Goal: Information Seeking & Learning: Learn about a topic

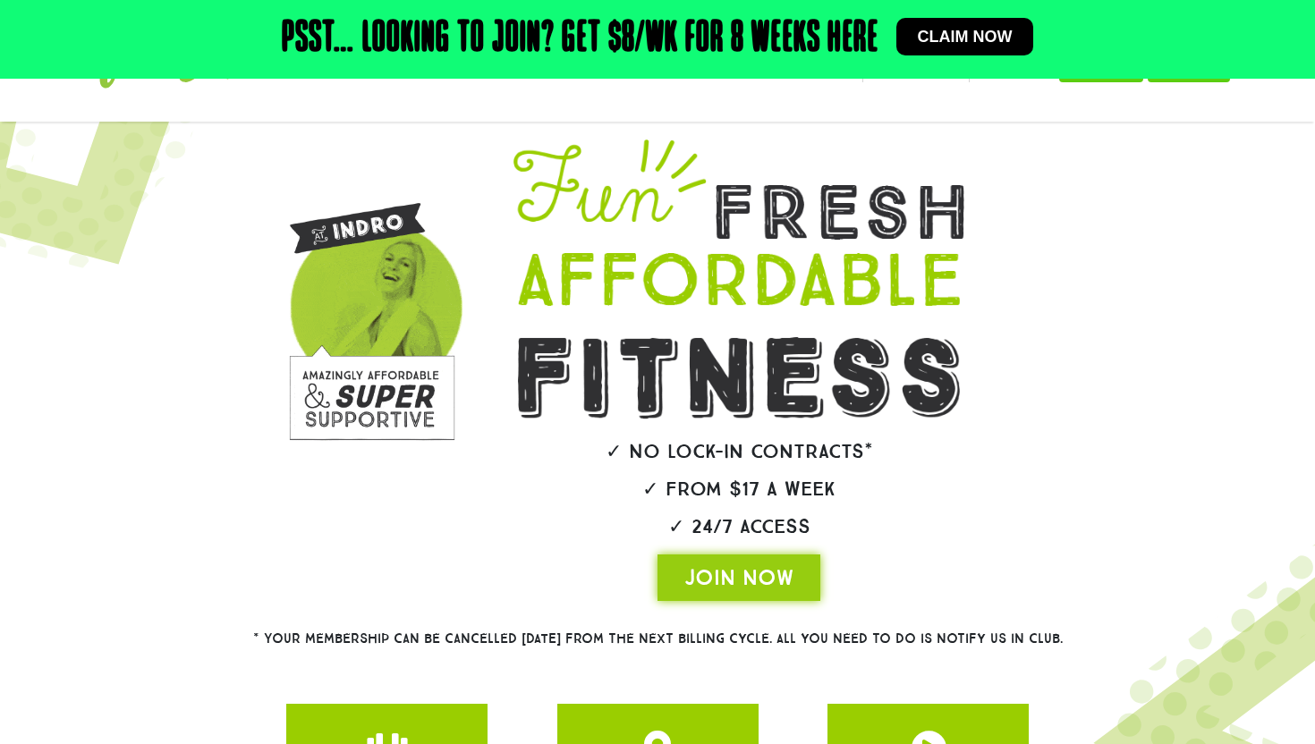
scroll to position [65, 0]
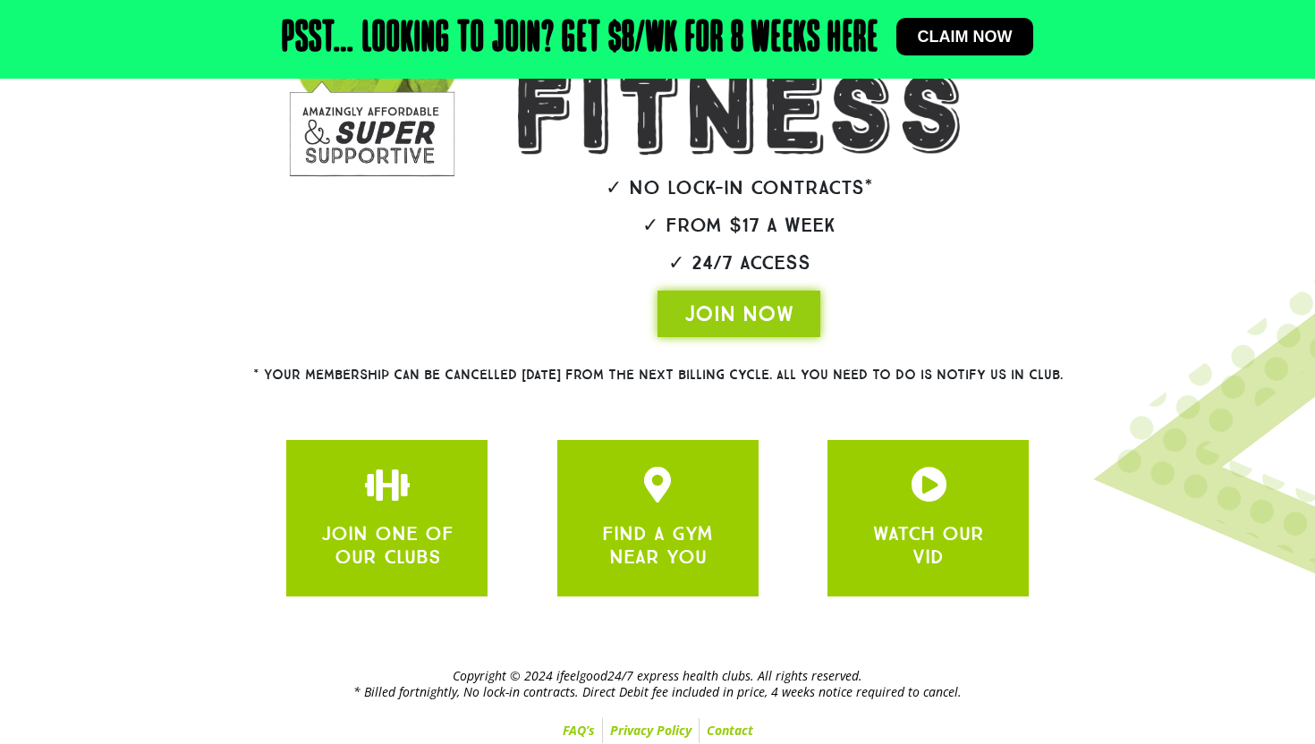
scroll to position [361, 0]
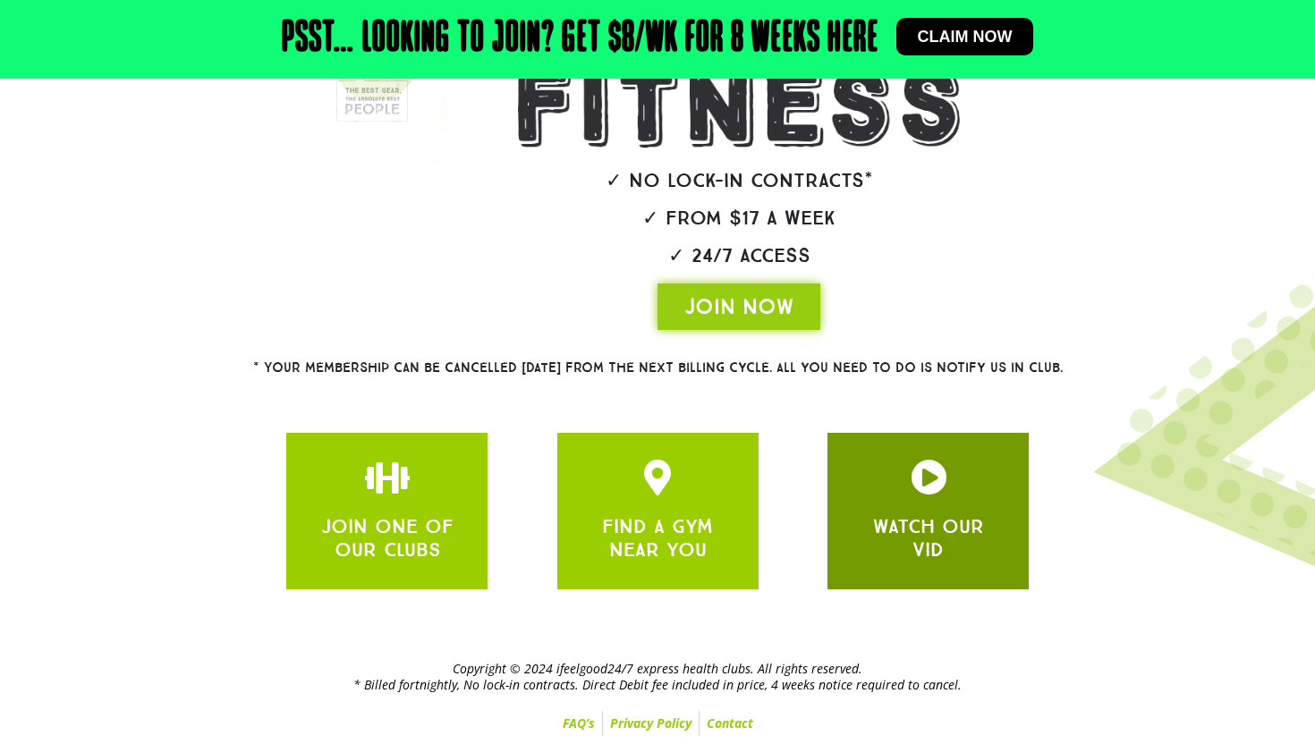
click at [852, 518] on div "WATCH OUR VID" at bounding box center [927, 511] width 201 height 157
click at [927, 503] on div "WATCH OUR VID" at bounding box center [928, 511] width 148 height 103
click at [877, 550] on h3 "WATCH OUR VID" at bounding box center [928, 538] width 148 height 47
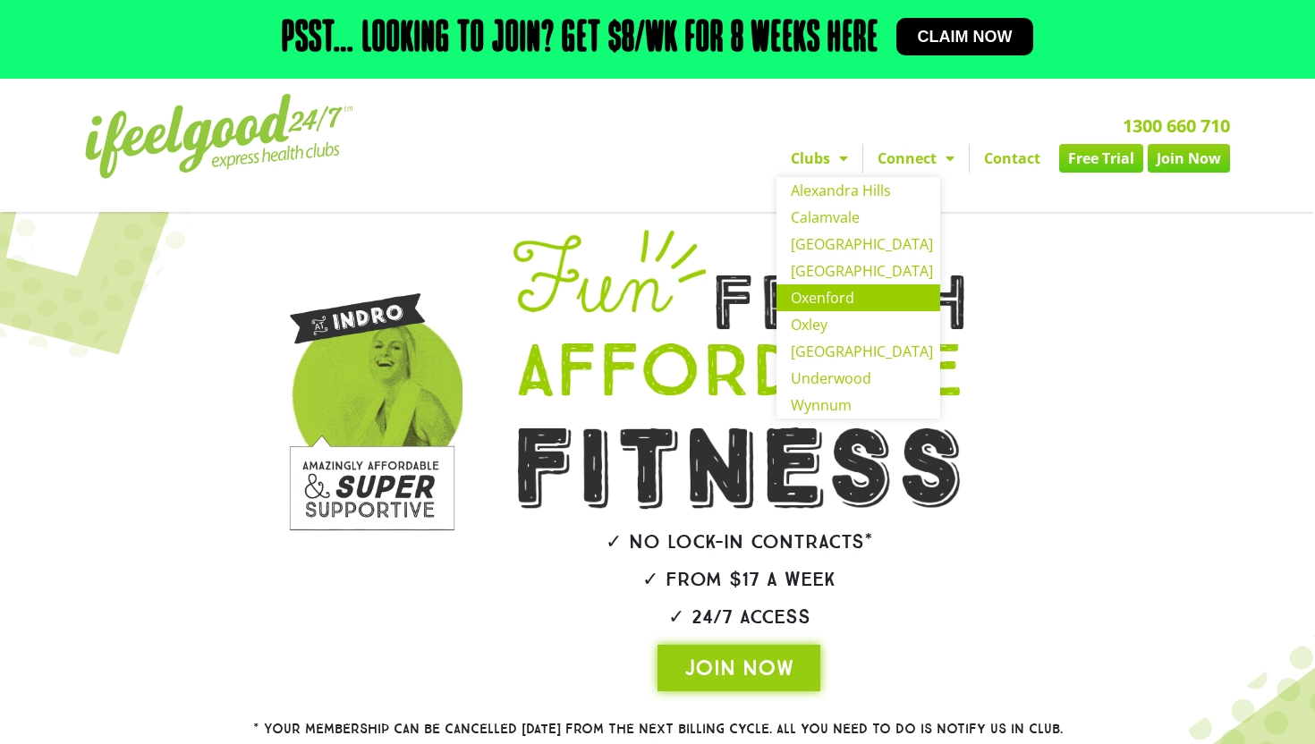
click at [841, 297] on link "Oxenford" at bounding box center [858, 297] width 164 height 27
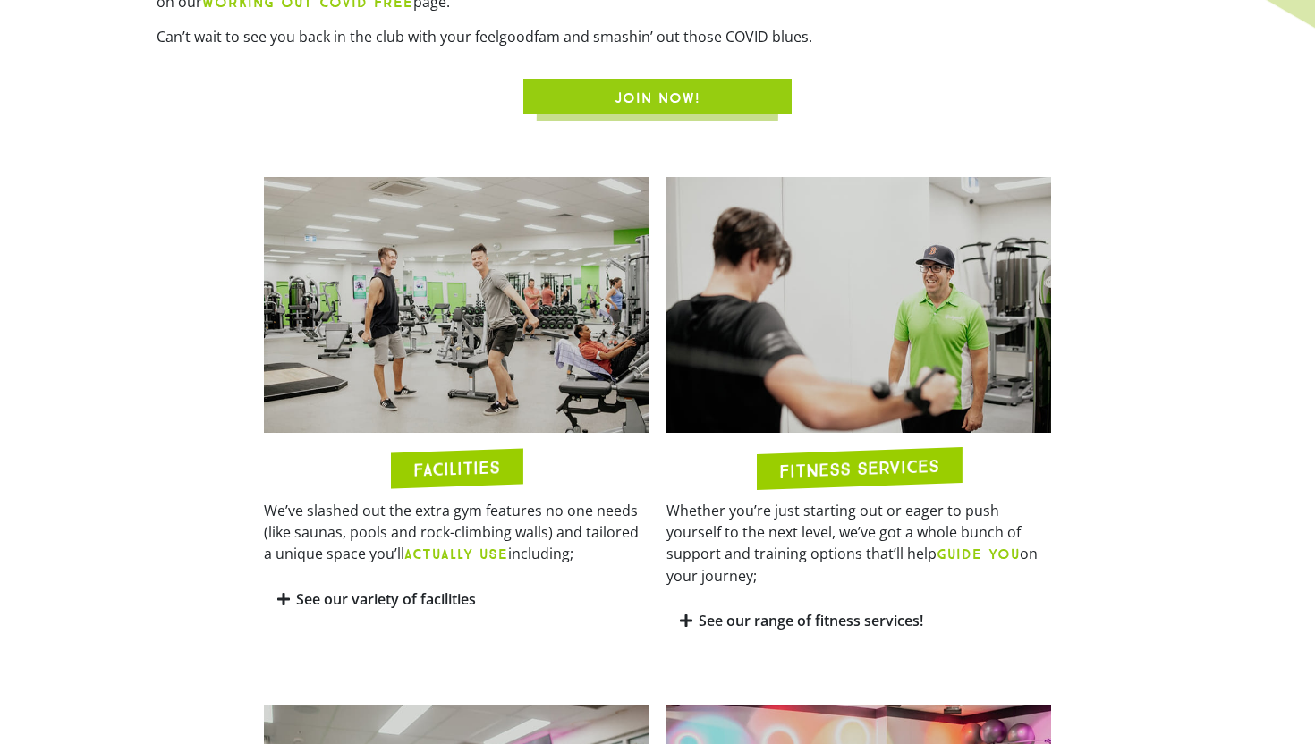
scroll to position [783, 0]
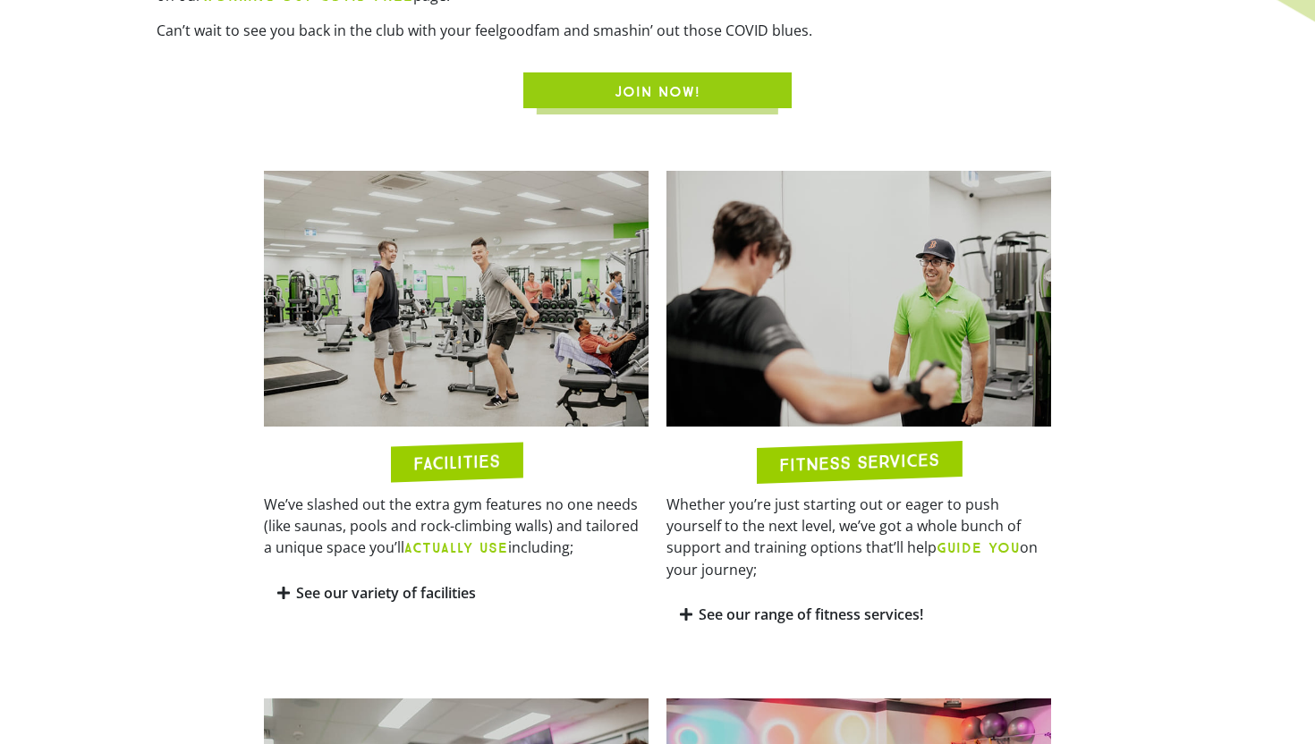
click at [402, 591] on link "See our variety of facilities" at bounding box center [386, 593] width 180 height 20
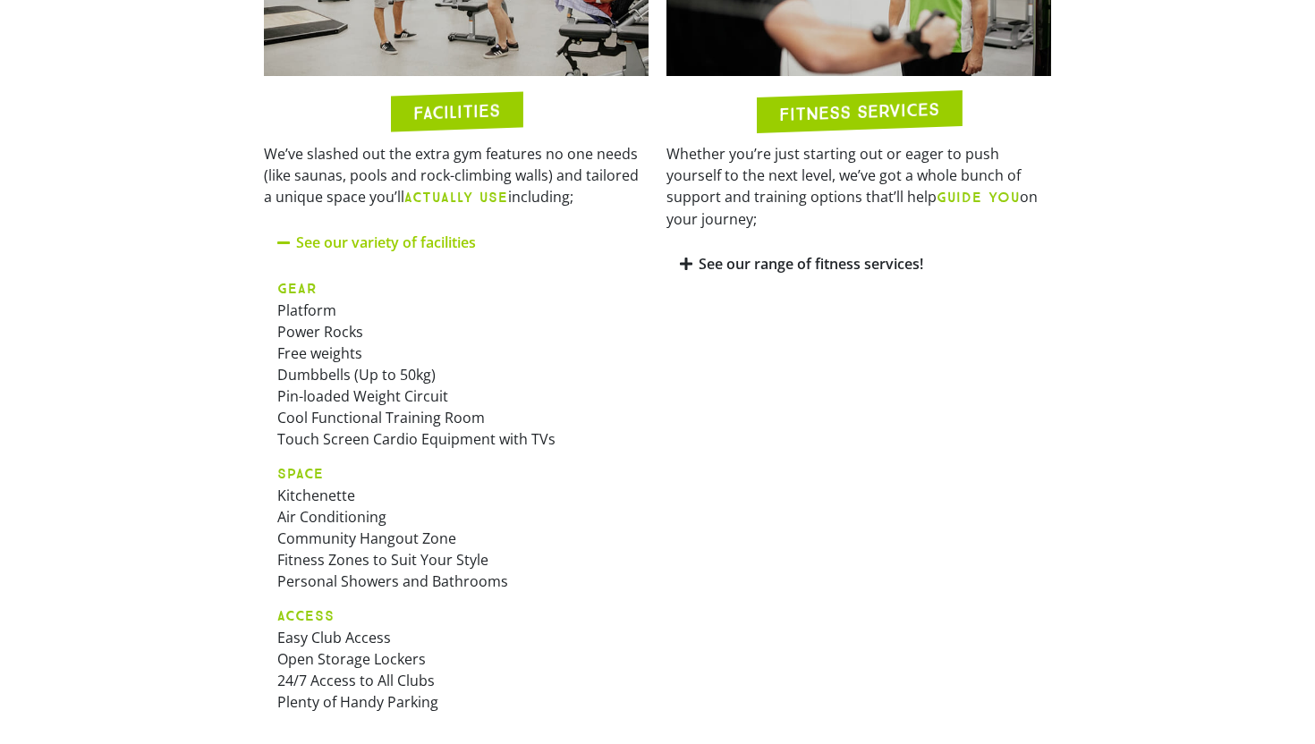
scroll to position [1132, 0]
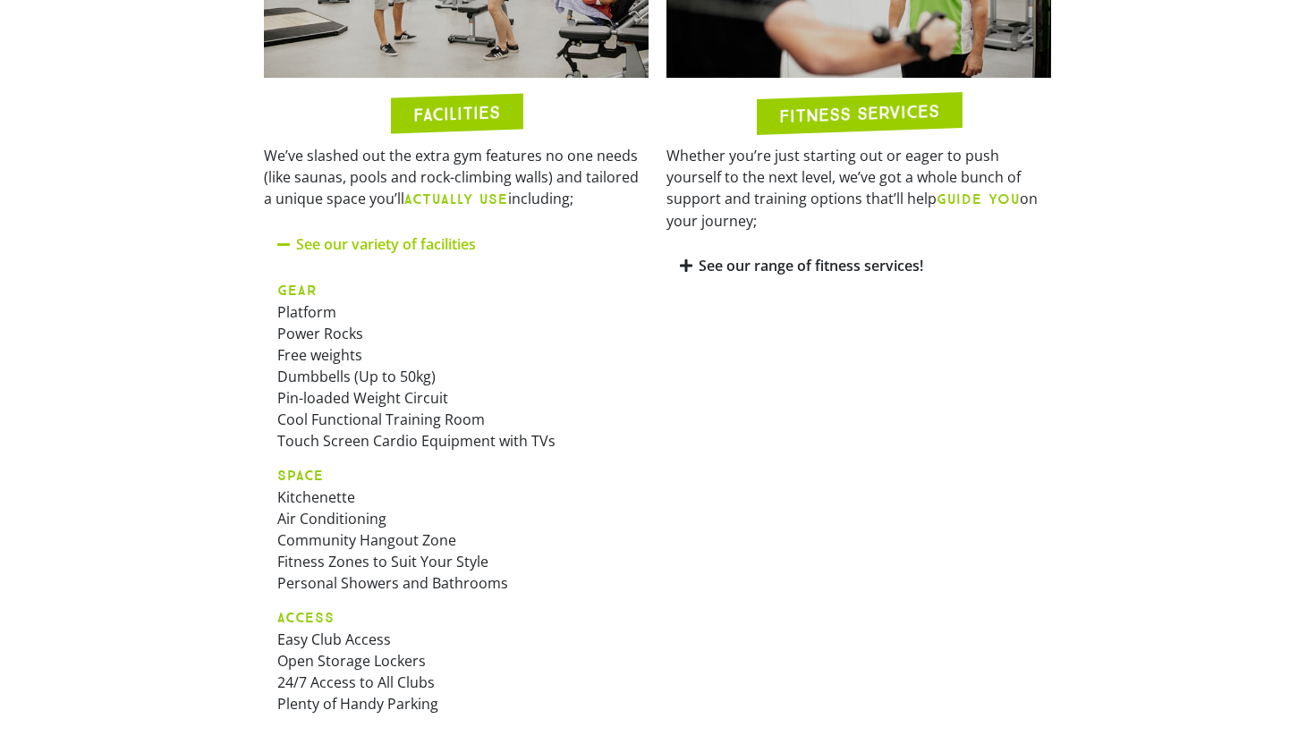
click at [702, 256] on link "See our range of fitness services!" at bounding box center [810, 266] width 224 height 20
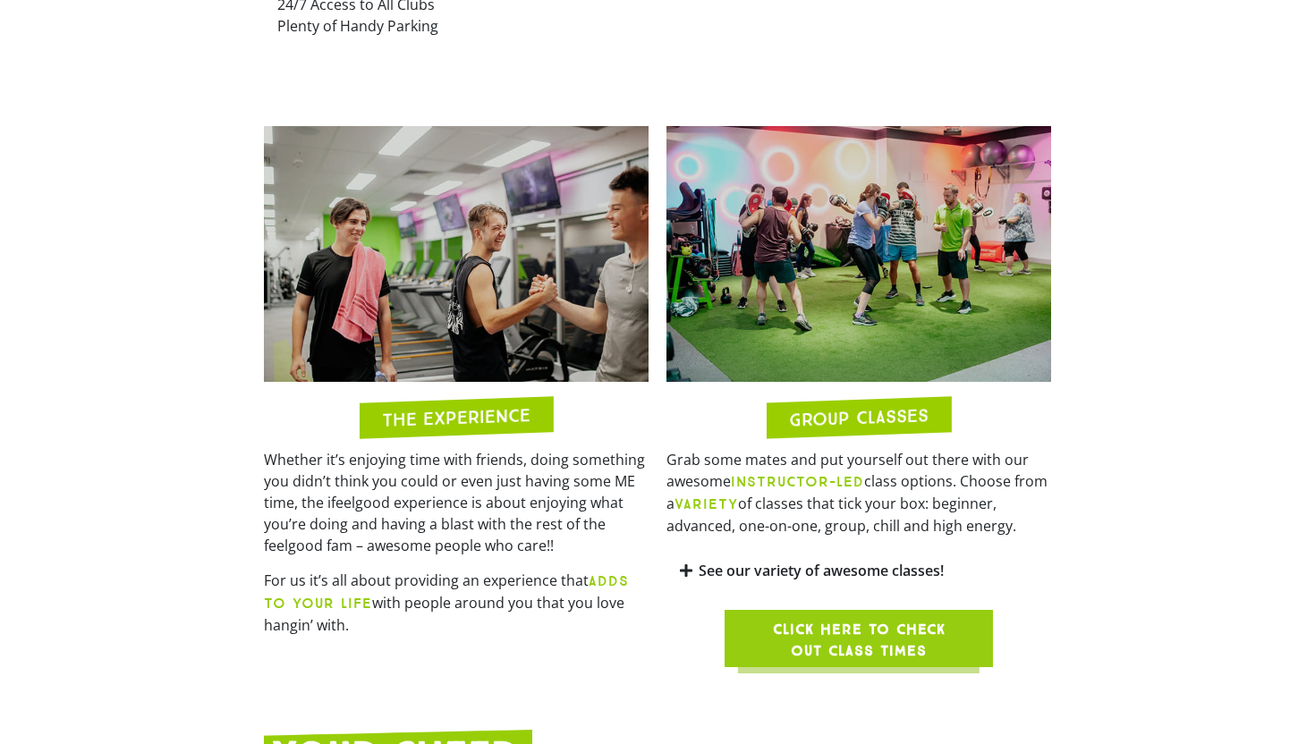
scroll to position [1833, 0]
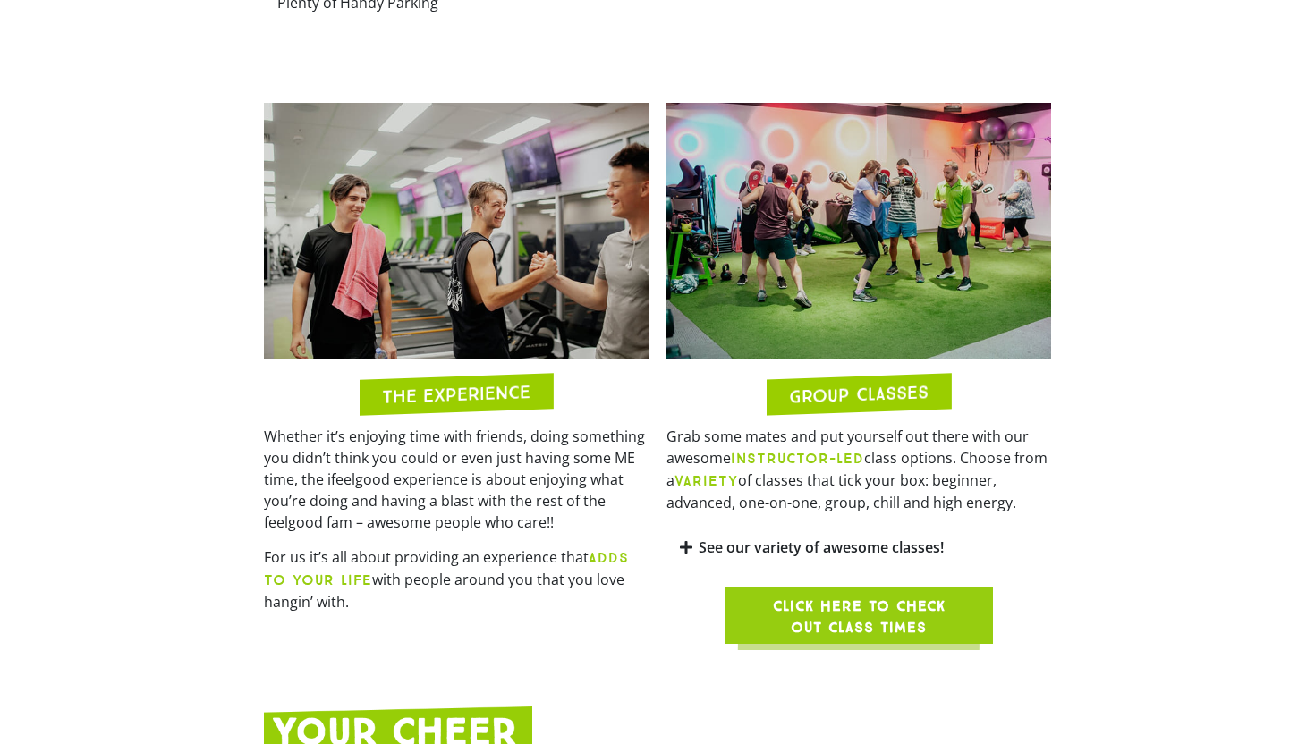
click at [723, 546] on link "See our variety of awesome classes!" at bounding box center [820, 547] width 245 height 20
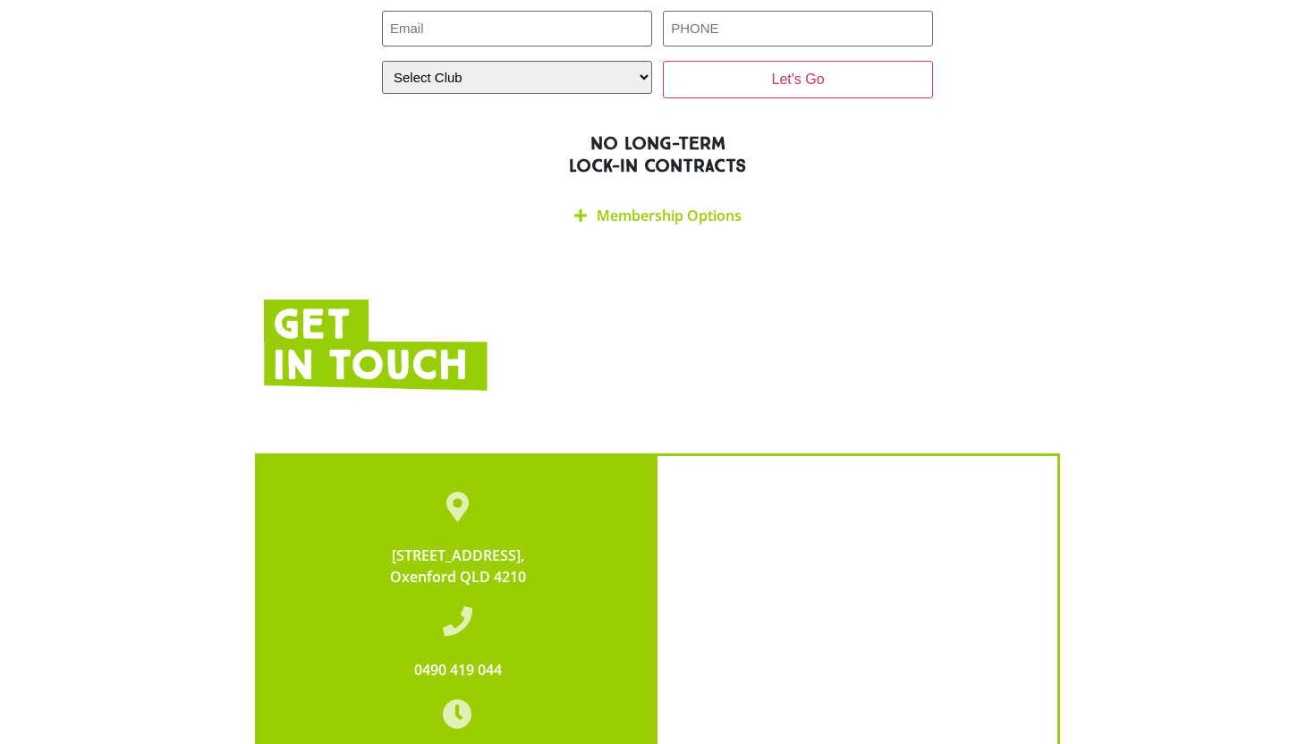
scroll to position [4190, 0]
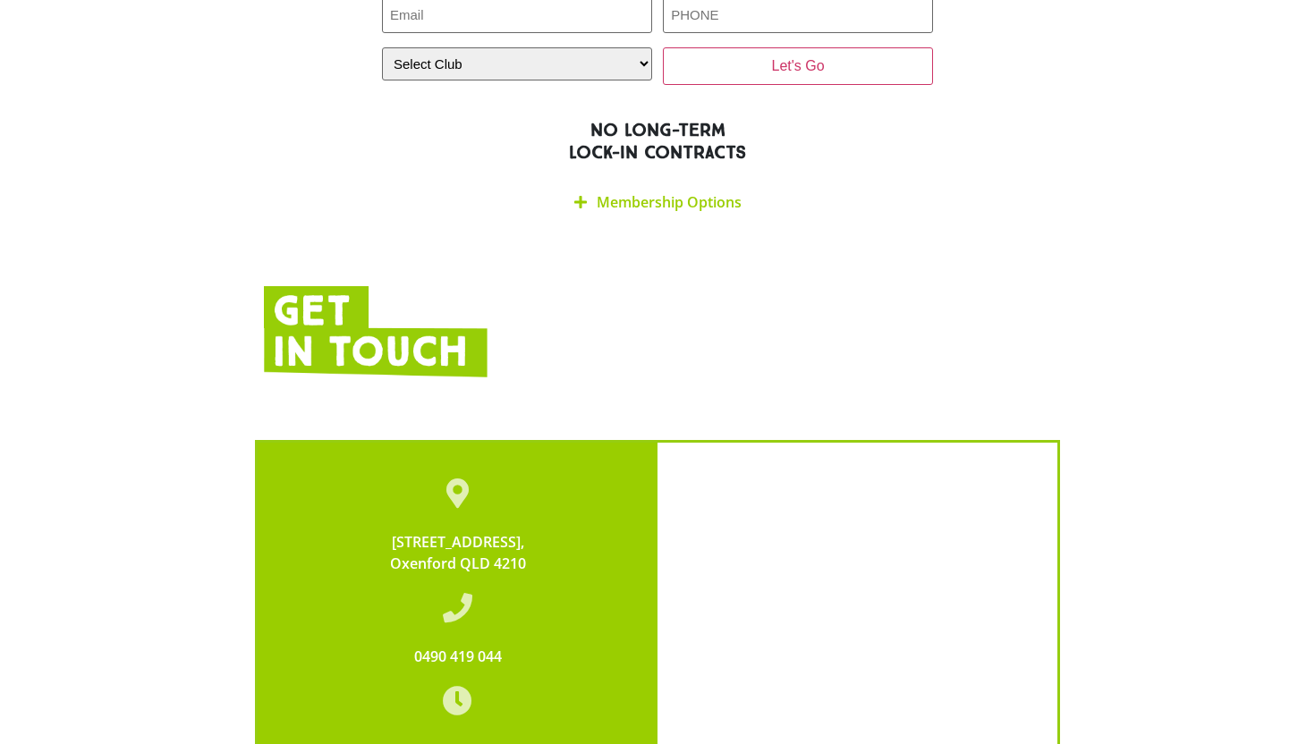
click at [695, 182] on div "Membership Options" at bounding box center [657, 203] width 551 height 42
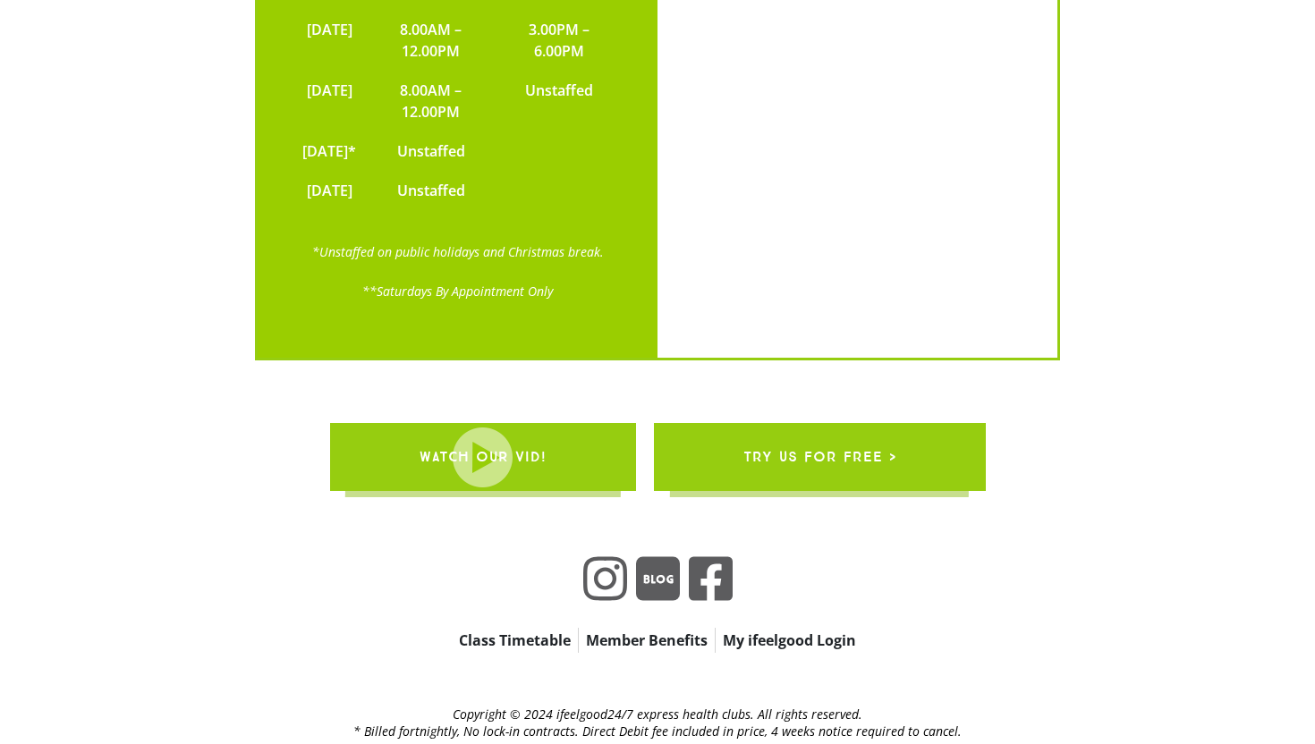
scroll to position [5512, 0]
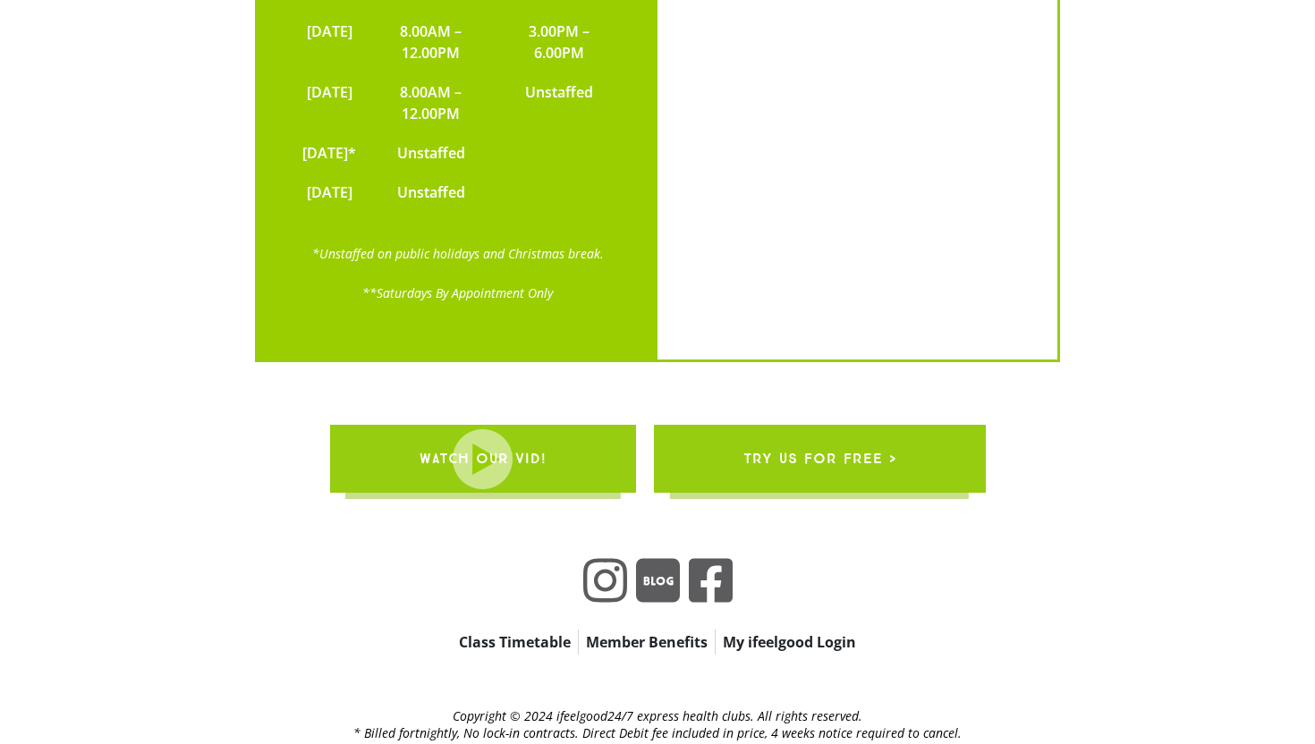
click at [518, 434] on span "WATCH OUR VID!" at bounding box center [482, 459] width 127 height 50
